Goal: Task Accomplishment & Management: Manage account settings

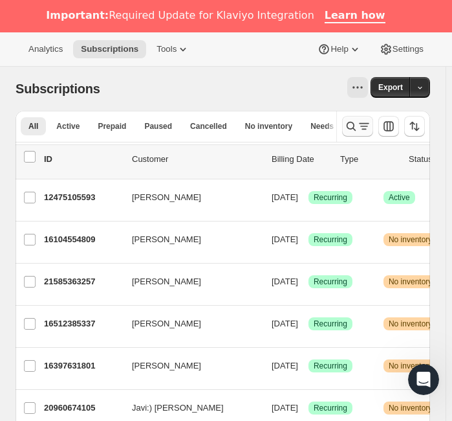
click at [358, 124] on icon "Search and filter results" at bounding box center [351, 126] width 13 height 13
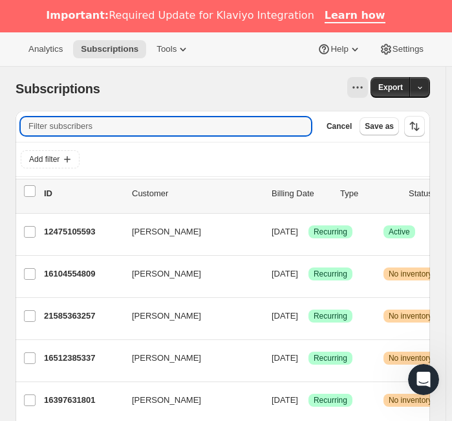
paste input "[EMAIL_ADDRESS][DOMAIN_NAME]"
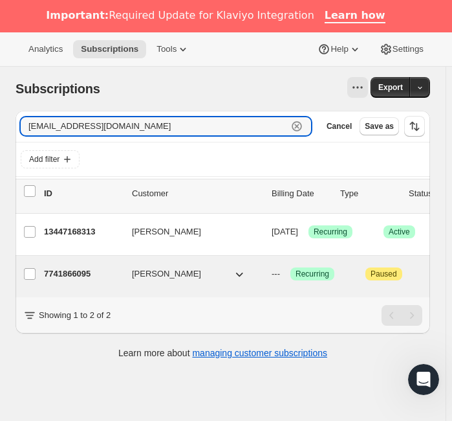
type input "[EMAIL_ADDRESS][DOMAIN_NAME]"
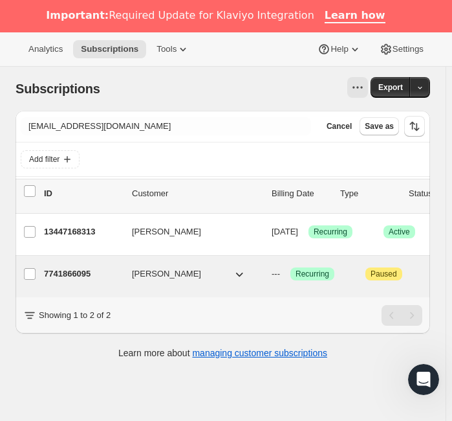
click at [61, 271] on p "7741866095" at bounding box center [83, 273] width 78 height 13
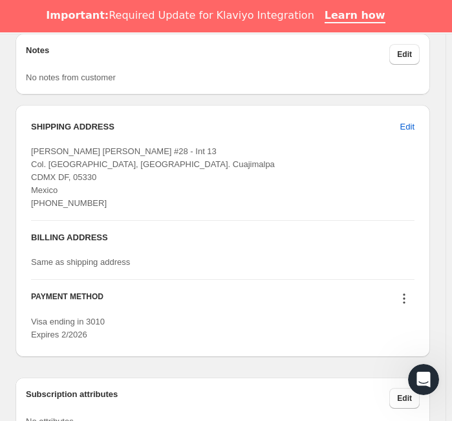
scroll to position [974, 0]
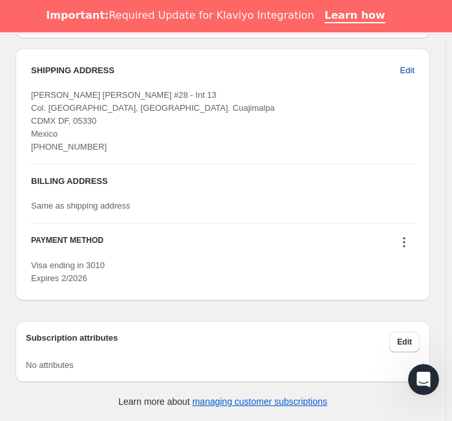
click at [402, 64] on span "Edit" at bounding box center [408, 70] width 14 height 13
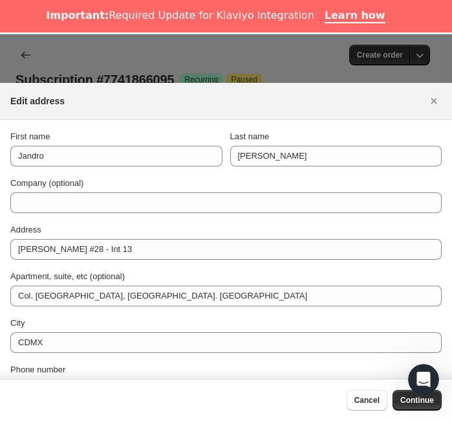
scroll to position [941, 0]
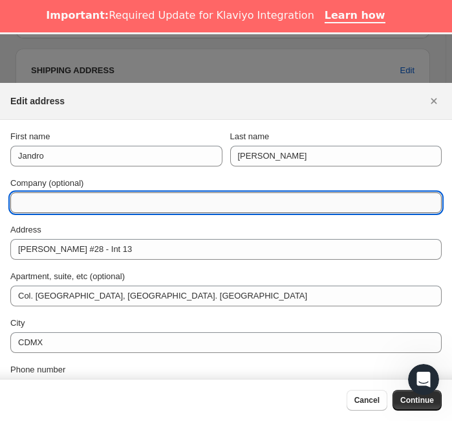
click at [173, 201] on input "Company (optional)" at bounding box center [226, 202] width 432 height 21
type input "DIRECCION 2025"
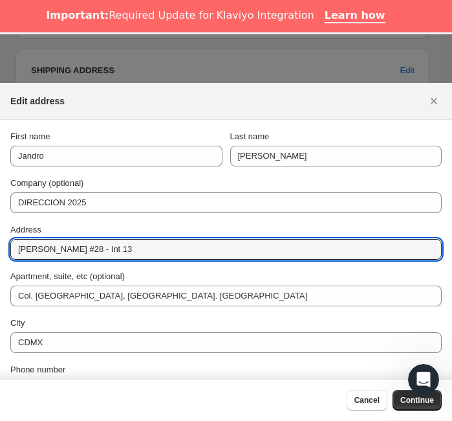
drag, startPoint x: 159, startPoint y: 255, endPoint x: -5, endPoint y: 248, distance: 163.8
click at [0, 248] on html "Analytics Subscriptions Tools Help Settings Skip to content Subscription #77418…" at bounding box center [226, 178] width 452 height 421
paste input "Prolongación [DATE]"
type input "Prolongación [DATE]"
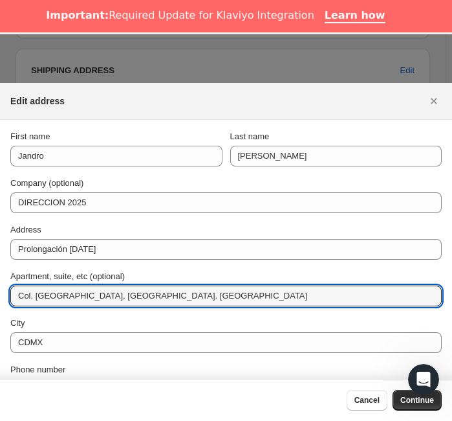
drag, startPoint x: 192, startPoint y: 302, endPoint x: -1, endPoint y: 293, distance: 193.6
click at [0, 293] on html "Analytics Subscriptions Tools Help Settings Skip to content Subscription #77418…" at bounding box center [226, 178] width 452 height 421
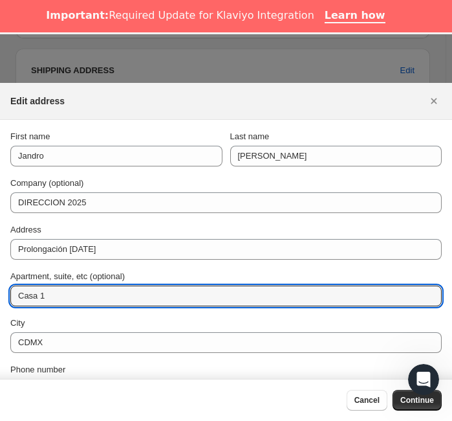
scroll to position [77, 0]
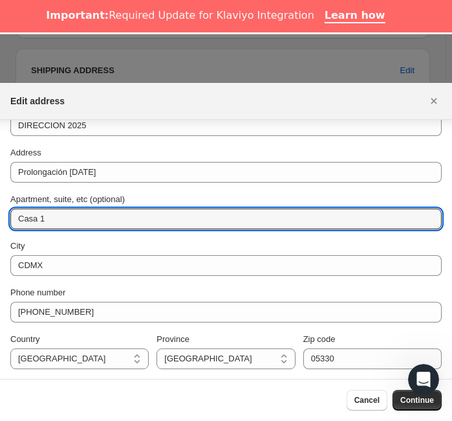
type input "Casa 1"
click at [402, 408] on button "Continue" at bounding box center [417, 400] width 49 height 21
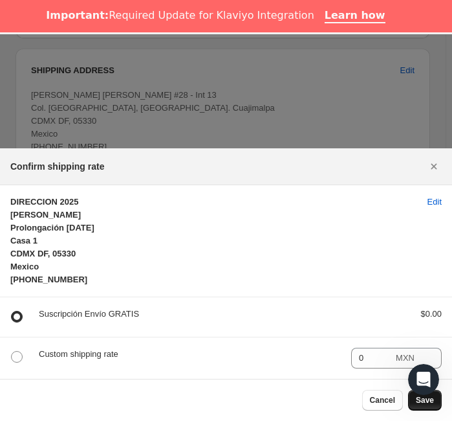
scroll to position [0, 0]
click at [402, 402] on span "Save" at bounding box center [425, 400] width 18 height 10
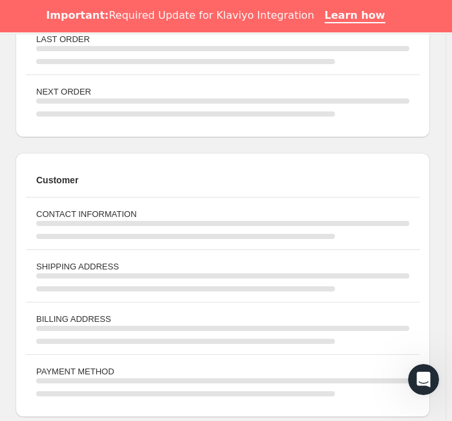
scroll to position [959, 0]
